Goal: Check status

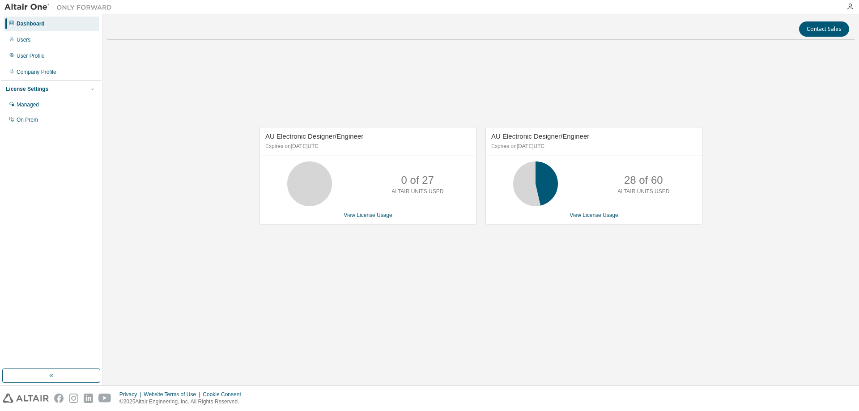
click at [545, 191] on icon at bounding box center [535, 184] width 22 height 22
click at [580, 216] on link "View License Usage" at bounding box center [593, 215] width 49 height 6
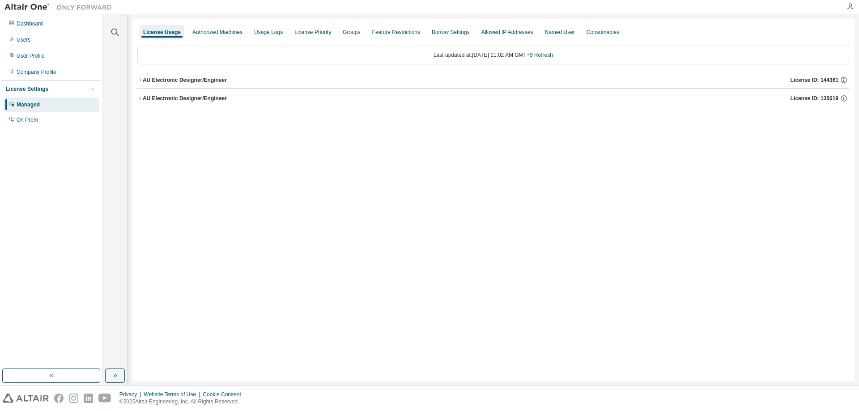
click at [141, 97] on icon "button" at bounding box center [139, 98] width 5 height 5
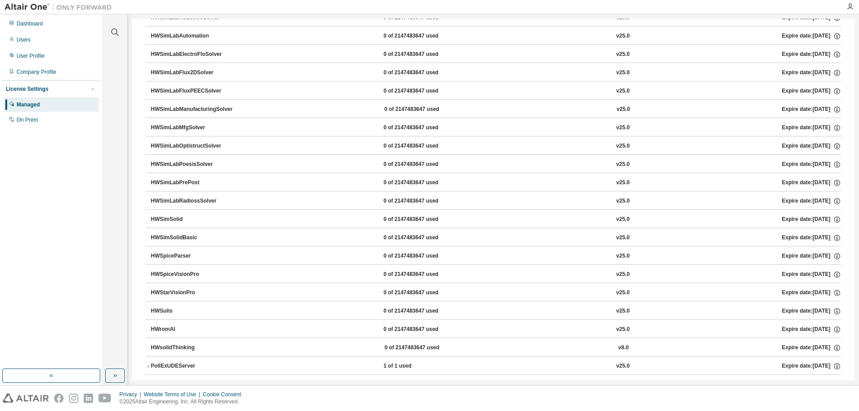
scroll to position [2309, 0]
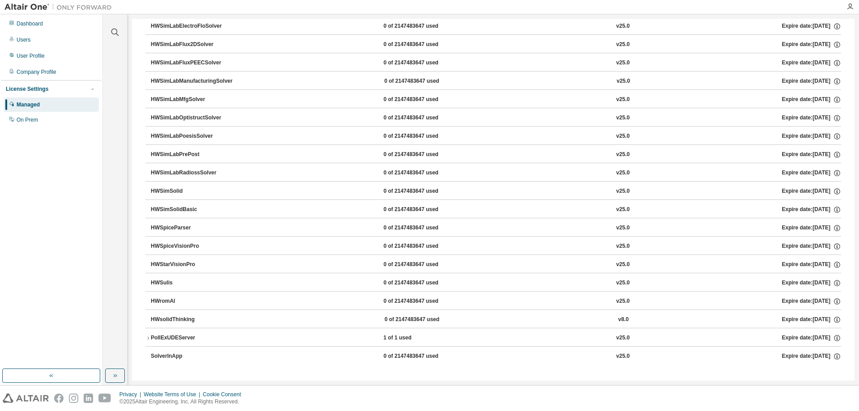
click at [147, 341] on button "PollExUDEServer 1 of 1 used v25.0 Expire date: 2026-01-01" at bounding box center [492, 338] width 695 height 20
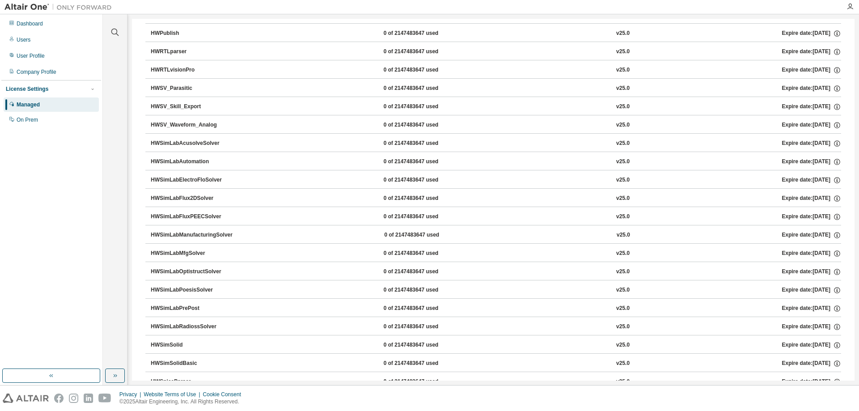
scroll to position [1931, 0]
